Goal: Book appointment/travel/reservation

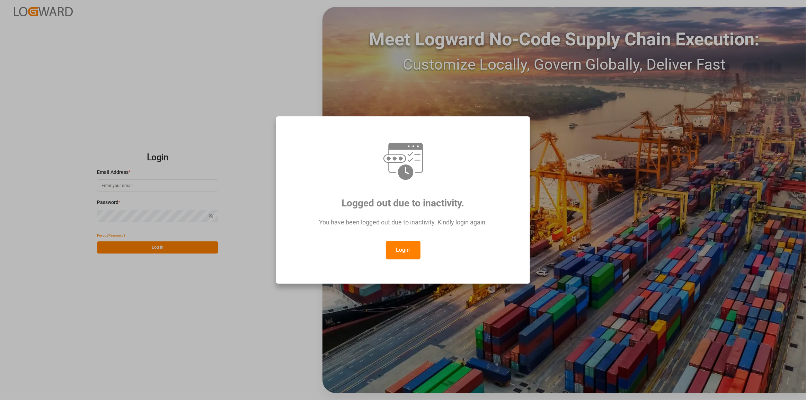
click at [405, 243] on button "Login" at bounding box center [403, 250] width 35 height 19
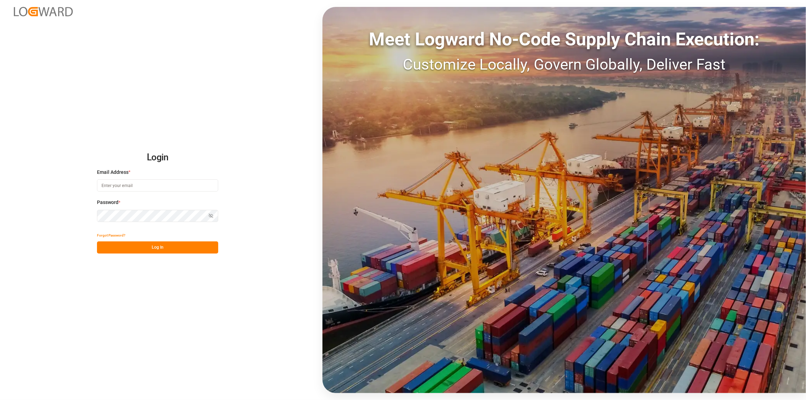
click at [115, 185] on input at bounding box center [157, 185] width 121 height 12
type input "[PERSON_NAME][EMAIL_ADDRESS][PERSON_NAME][DOMAIN_NAME]"
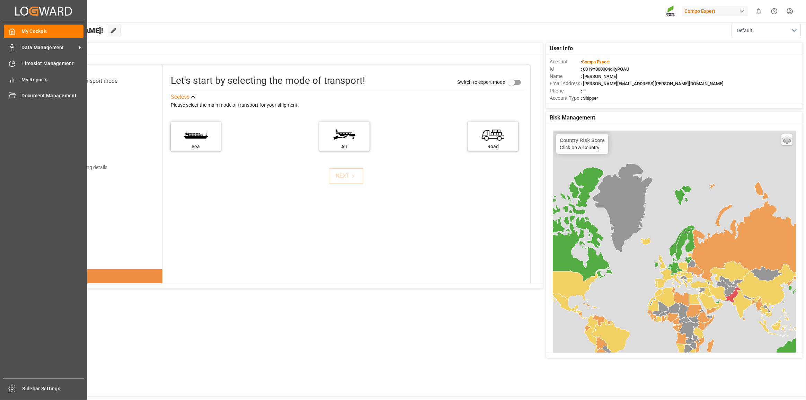
click at [1, 66] on div "Created by potrace 1.15, written by [PERSON_NAME] [DATE]-[DATE] Created by potr…" at bounding box center [43, 198] width 87 height 396
click at [18, 64] on div "Timeslot Management Timeslot Management" at bounding box center [44, 64] width 80 height 14
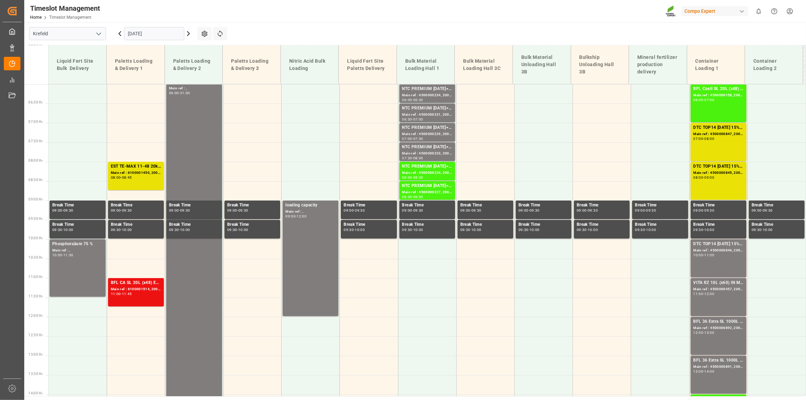
scroll to position [233, 0]
click at [145, 31] on input "[DATE]" at bounding box center [154, 33] width 60 height 13
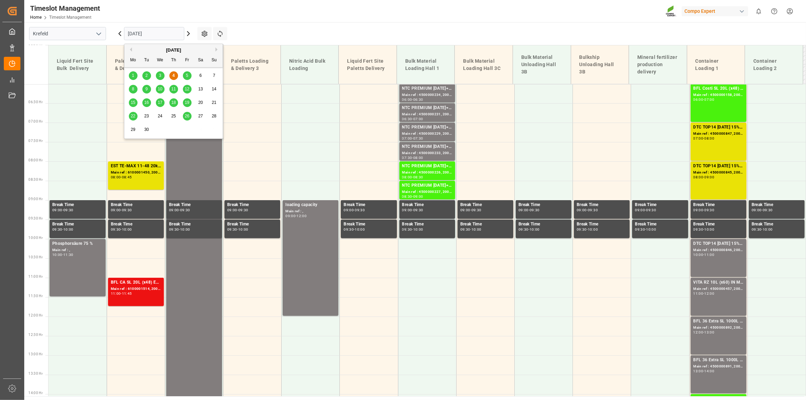
click at [183, 75] on div "5" at bounding box center [187, 76] width 9 height 8
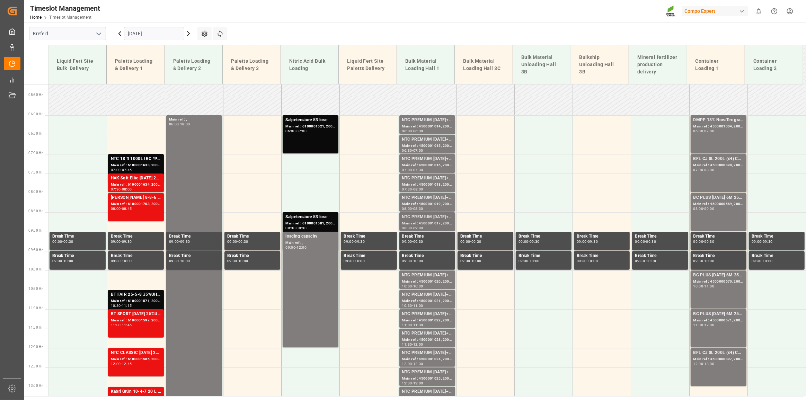
scroll to position [138, 0]
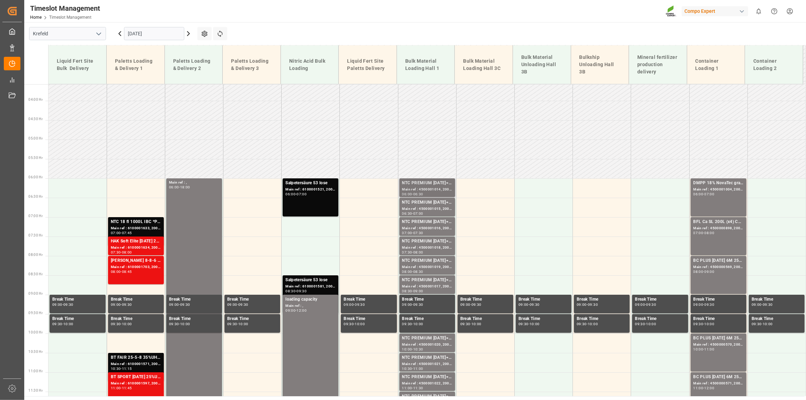
click at [434, 186] on div "NTC PREMIUM [DATE]+3+TE BULK" at bounding box center [427, 183] width 50 height 7
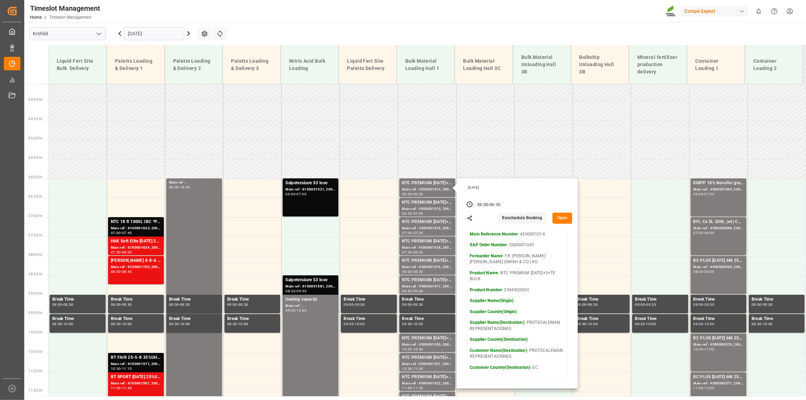
drag, startPoint x: 479, startPoint y: 26, endPoint x: 698, endPoint y: 84, distance: 226.4
click at [479, 26] on main "[GEOGRAPHIC_DATA] [DATE] Settings Refresh Time Slots Liquid Fert Site Bulk Deli…" at bounding box center [414, 209] width 780 height 374
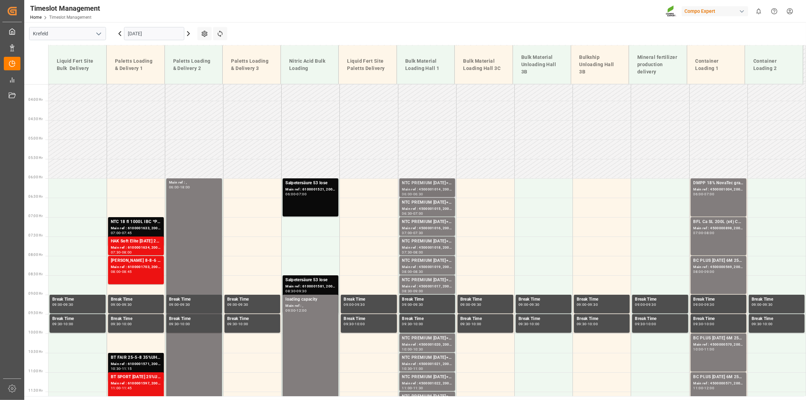
click at [436, 192] on div "06:00 - 06:30" at bounding box center [427, 194] width 50 height 4
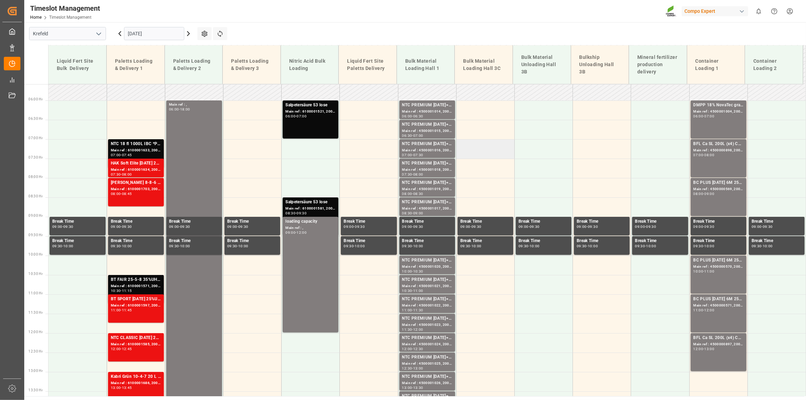
scroll to position [201, 0]
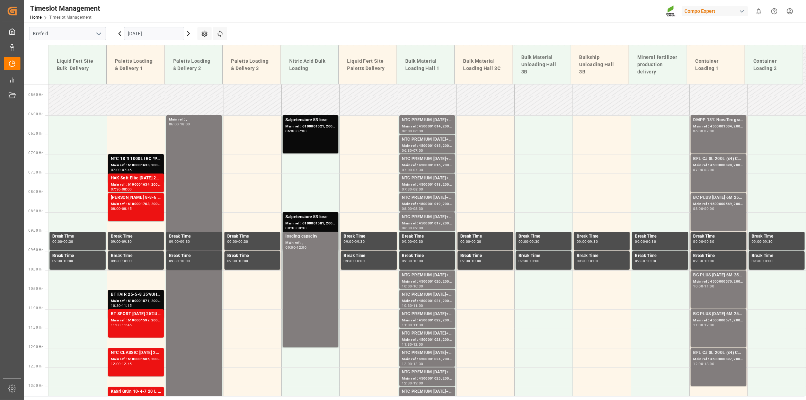
click at [157, 32] on input "[DATE]" at bounding box center [154, 33] width 60 height 13
click at [294, 35] on main "[GEOGRAPHIC_DATA] [DATE] Settings Refresh Time Slots Liquid Fert Site Bulk Deli…" at bounding box center [414, 209] width 780 height 374
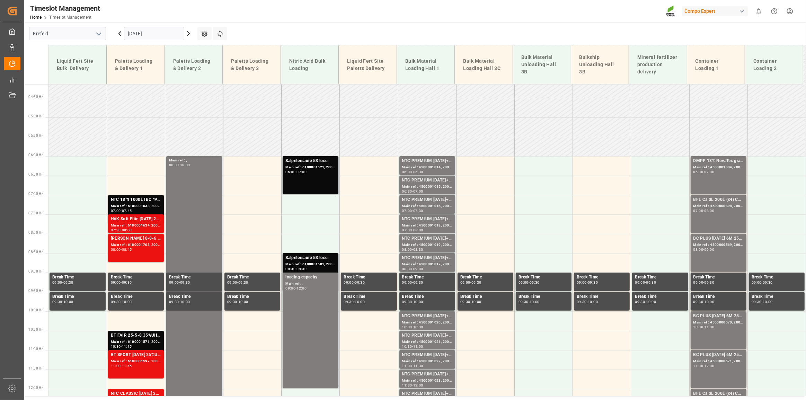
scroll to position [138, 0]
